Goal: Information Seeking & Learning: Check status

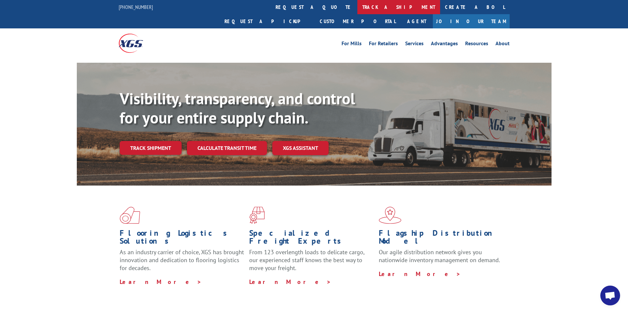
click at [357, 13] on link "track a shipment" at bounding box center [398, 7] width 83 height 14
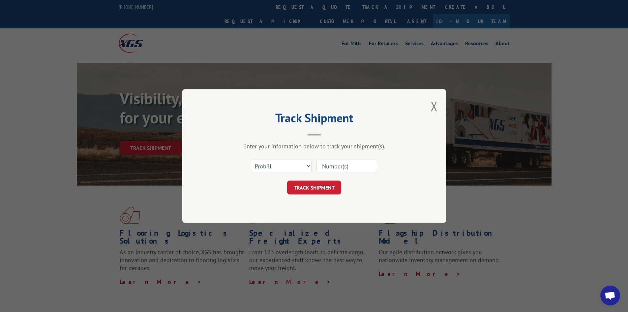
click at [348, 167] on input at bounding box center [347, 166] width 61 height 14
click at [298, 168] on select "Select category... Probill BOL PO" at bounding box center [281, 166] width 61 height 14
select select "po"
click at [251, 159] on select "Select category... Probill BOL PO" at bounding box center [281, 166] width 61 height 14
click at [340, 169] on input at bounding box center [347, 166] width 61 height 14
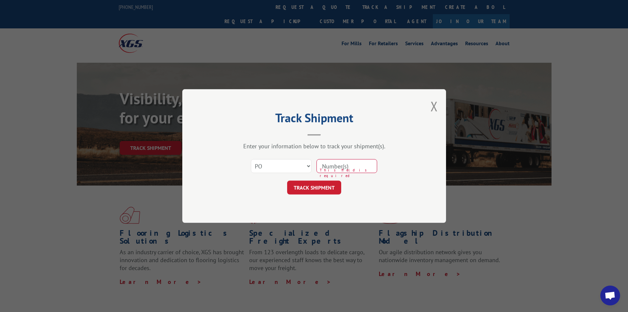
drag, startPoint x: 348, startPoint y: 164, endPoint x: 350, endPoint y: 167, distance: 3.6
click at [349, 166] on input at bounding box center [347, 166] width 61 height 14
type input "fw000927"
click button "TRACK SHIPMENT" at bounding box center [314, 187] width 54 height 14
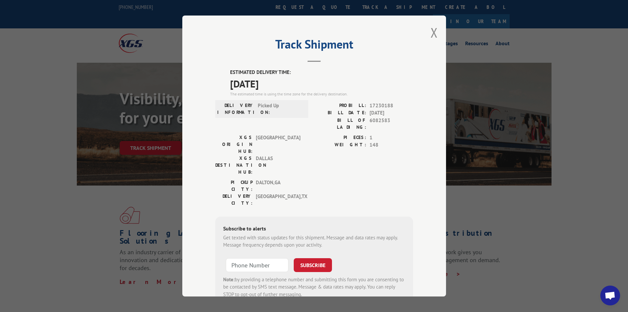
click at [389, 109] on span "17230188" at bounding box center [392, 106] width 44 height 8
